Goal: Book appointment/travel/reservation

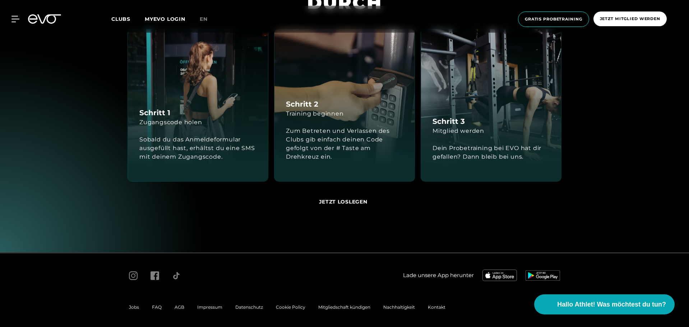
scroll to position [419, 0]
click at [540, 137] on section "UND SO GEHT'S MELDE DICH ONLINE AN UND STARTE DURCH Schritt 1 Zugangscode holen…" at bounding box center [344, 81] width 689 height 344
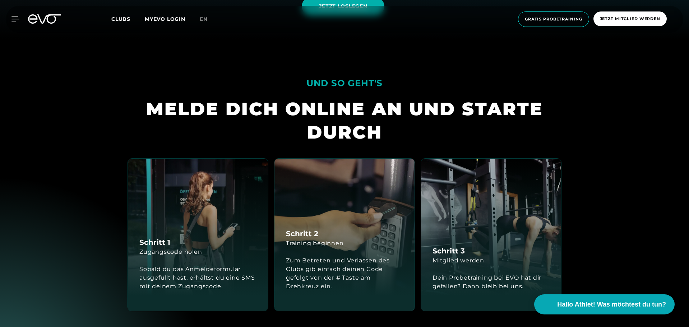
scroll to position [289, 0]
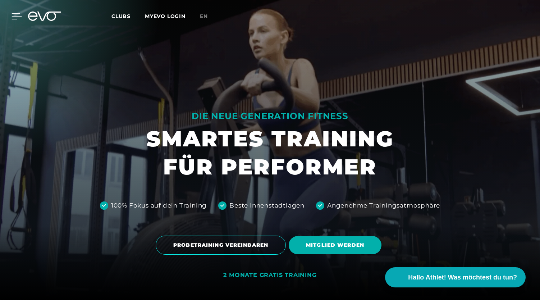
click at [17, 13] on icon at bounding box center [17, 16] width 10 height 6
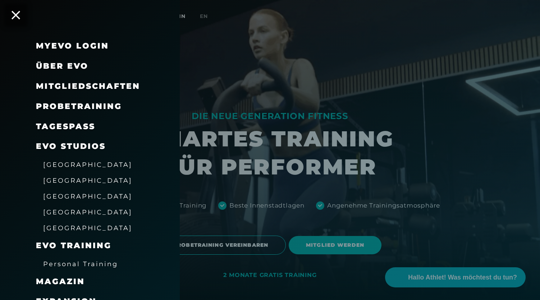
click at [78, 88] on span "Mitgliedschaften" at bounding box center [88, 86] width 104 height 10
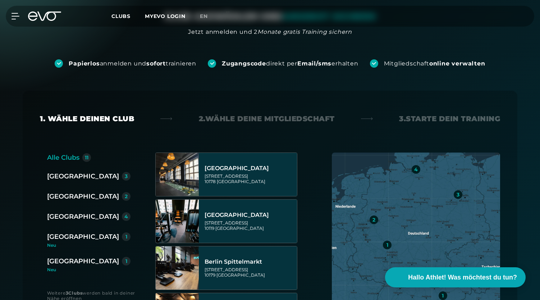
scroll to position [70, 0]
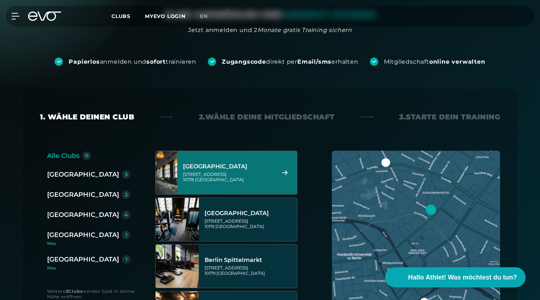
click at [247, 171] on div "Berlin Alexanderplatz Rosa-Luxemburg-Straße 14 10178 Berlin" at bounding box center [228, 173] width 90 height 32
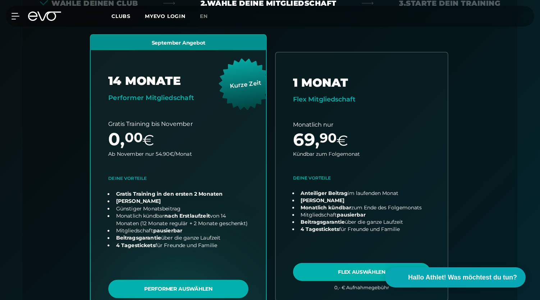
scroll to position [0, 0]
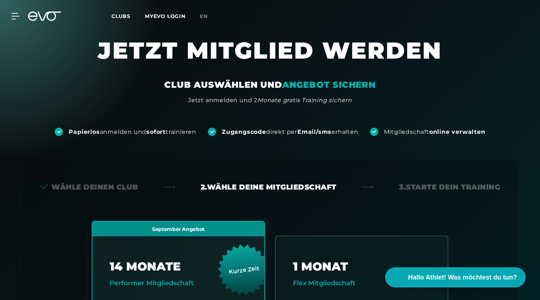
click at [47, 19] on icon at bounding box center [44, 16] width 33 height 9
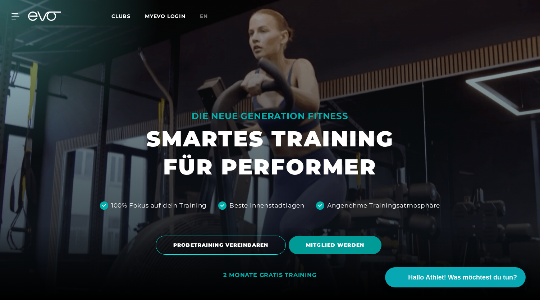
click at [339, 246] on span "MITGLIED WERDEN" at bounding box center [335, 245] width 58 height 8
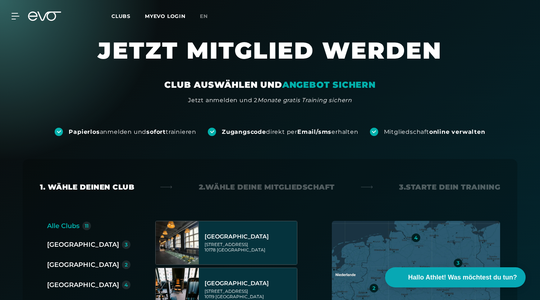
click at [43, 17] on icon at bounding box center [44, 16] width 33 height 9
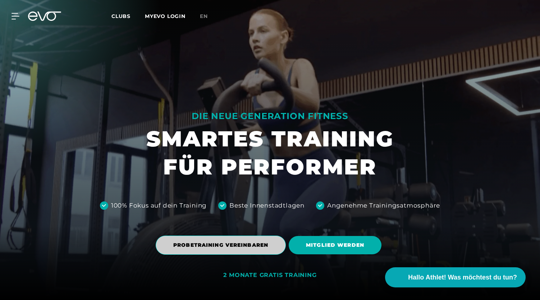
click at [212, 247] on span "PROBETRAINING VEREINBAREN" at bounding box center [220, 245] width 95 height 8
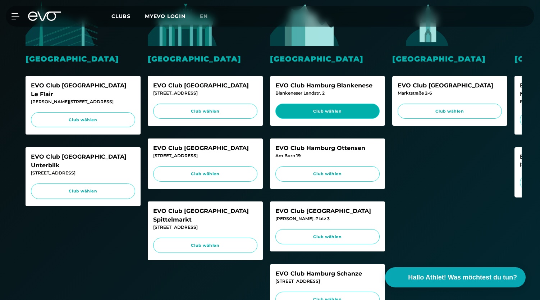
scroll to position [214, 0]
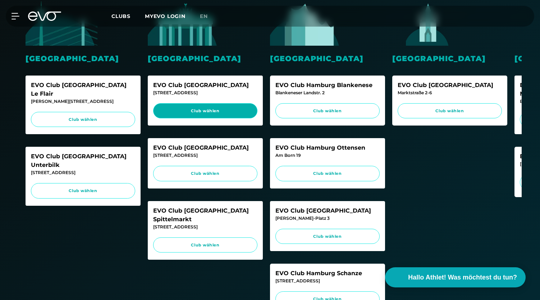
click at [210, 115] on link "Club wählen" at bounding box center [205, 110] width 104 height 15
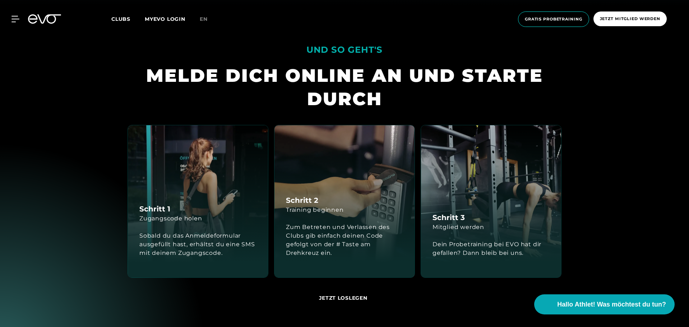
scroll to position [322, 0]
